Goal: Information Seeking & Learning: Find specific page/section

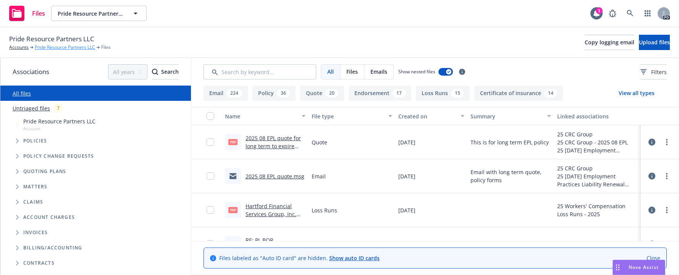
click at [54, 47] on link "Pride Resource Partners LLC" at bounding box center [65, 47] width 60 height 7
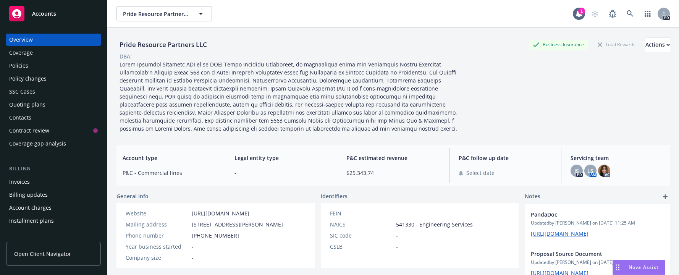
click at [23, 65] on div "Policies" at bounding box center [18, 66] width 19 height 12
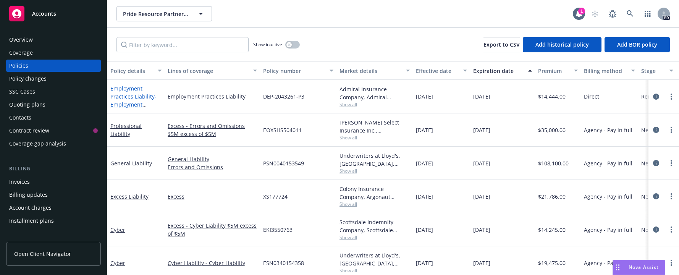
click at [116, 94] on link "Employment Practices Liability - Employment Practices Liability" at bounding box center [133, 100] width 46 height 31
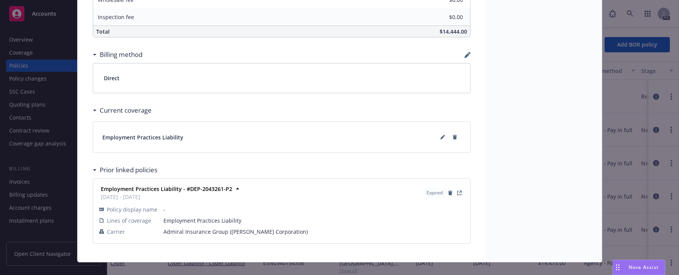
scroll to position [527, 0]
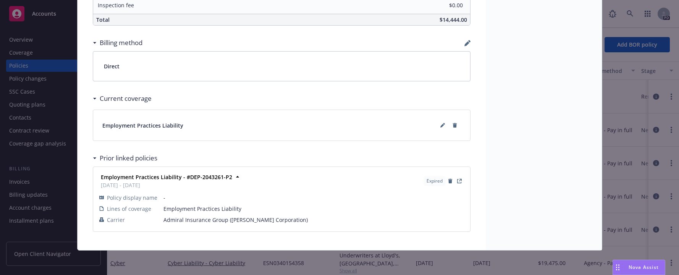
click at [93, 42] on icon at bounding box center [94, 43] width 3 height 2
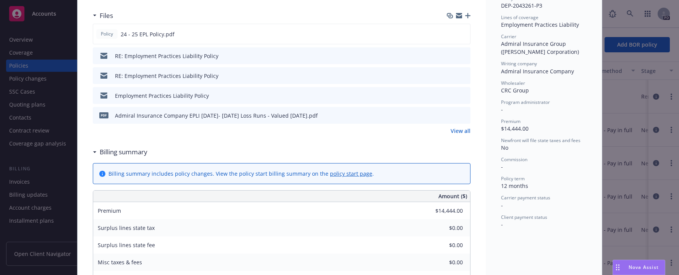
scroll to position [192, 0]
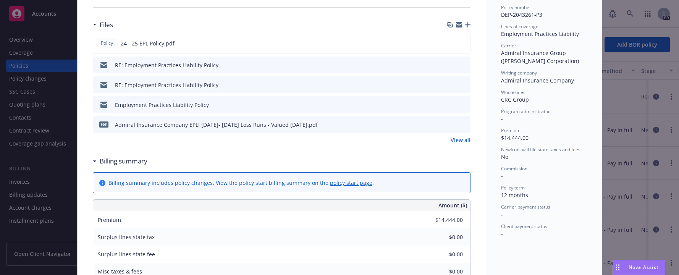
click at [132, 81] on div "RE: Employment Practices Liability Policy" at bounding box center [166, 85] width 103 height 8
click at [460, 86] on icon "preview file" at bounding box center [463, 84] width 7 height 5
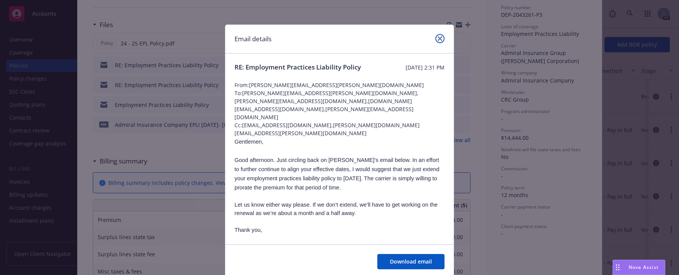
click at [437, 38] on icon "close" at bounding box center [439, 38] width 5 height 5
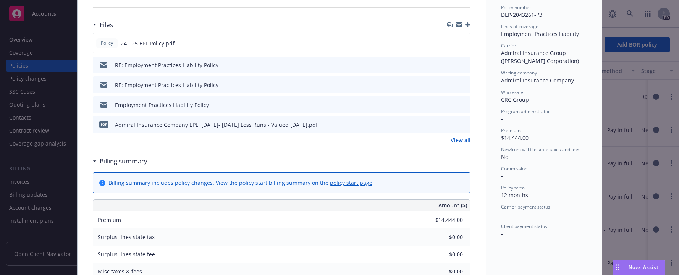
click at [291, 24] on div "Files" at bounding box center [281, 25] width 377 height 16
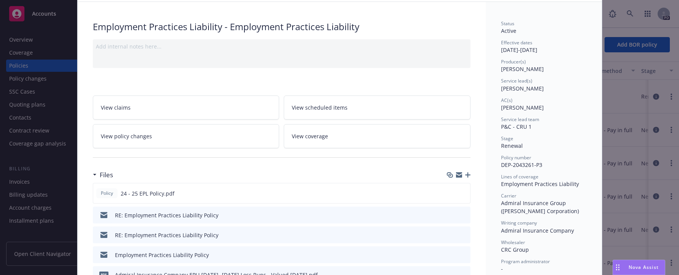
scroll to position [0, 0]
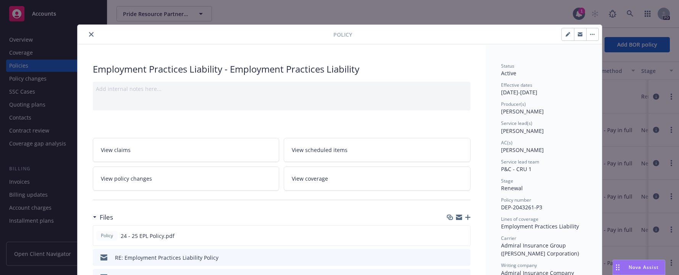
click at [87, 34] on button "close" at bounding box center [91, 34] width 9 height 9
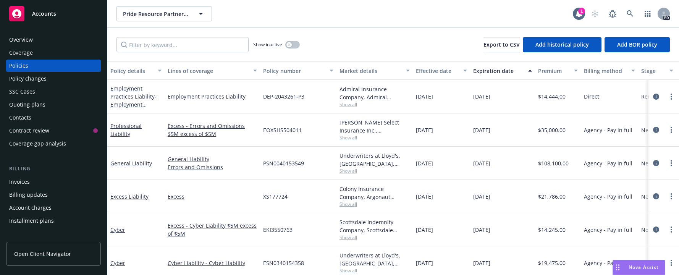
click at [16, 65] on div "Policies" at bounding box center [18, 66] width 19 height 12
click at [19, 43] on div "Overview" at bounding box center [21, 40] width 24 height 12
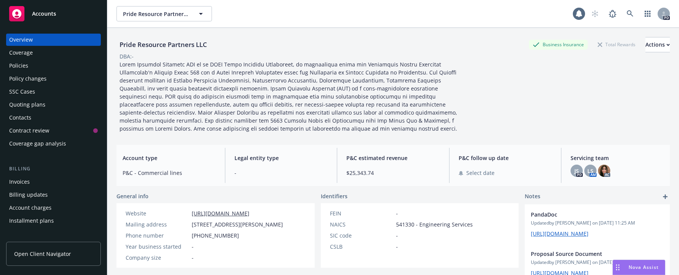
click at [40, 16] on span "Accounts" at bounding box center [44, 14] width 24 height 6
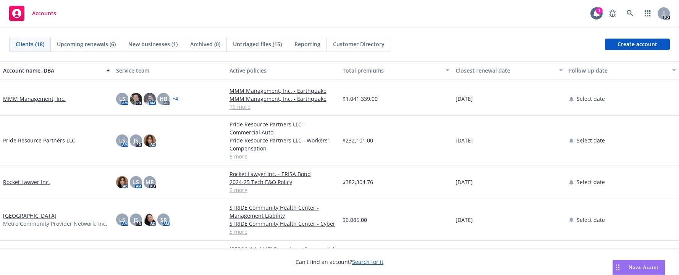
scroll to position [371, 0]
